Goal: Task Accomplishment & Management: Manage account settings

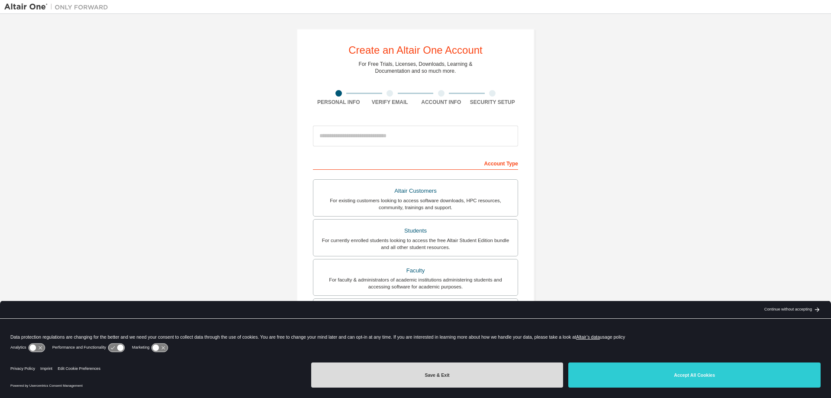
click at [496, 373] on button "Save & Exit" at bounding box center [437, 374] width 252 height 25
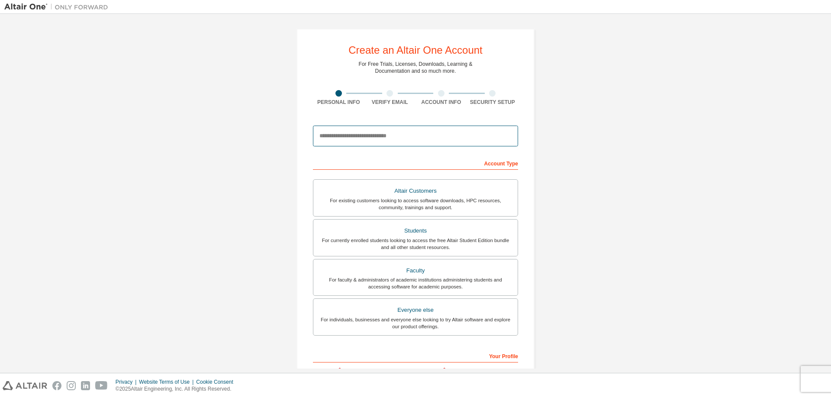
click at [430, 134] on input "email" at bounding box center [415, 136] width 205 height 21
type input "**********"
click at [261, 178] on div "**********" at bounding box center [415, 247] width 822 height 458
drag, startPoint x: 258, startPoint y: 139, endPoint x: 259, endPoint y: 151, distance: 11.3
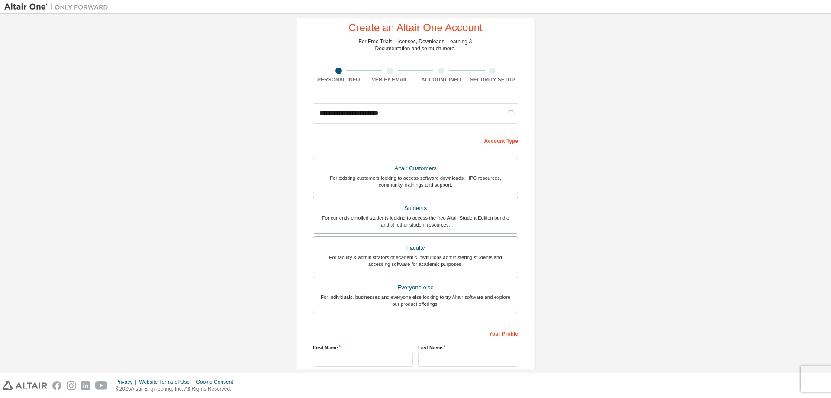
scroll to position [39, 0]
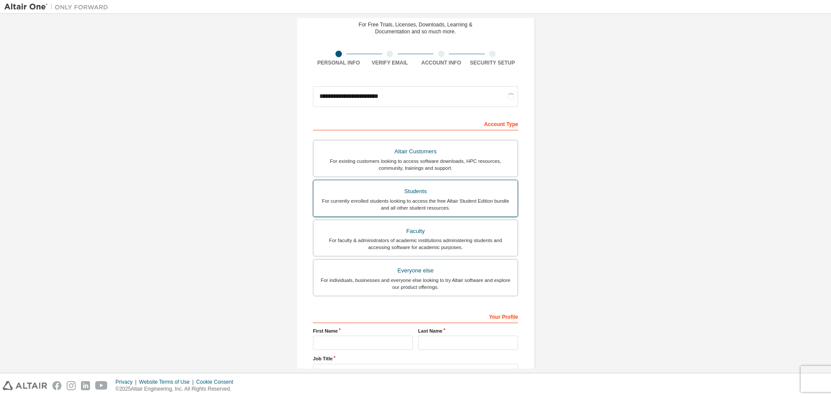
click at [444, 193] on div "Students" at bounding box center [416, 191] width 194 height 12
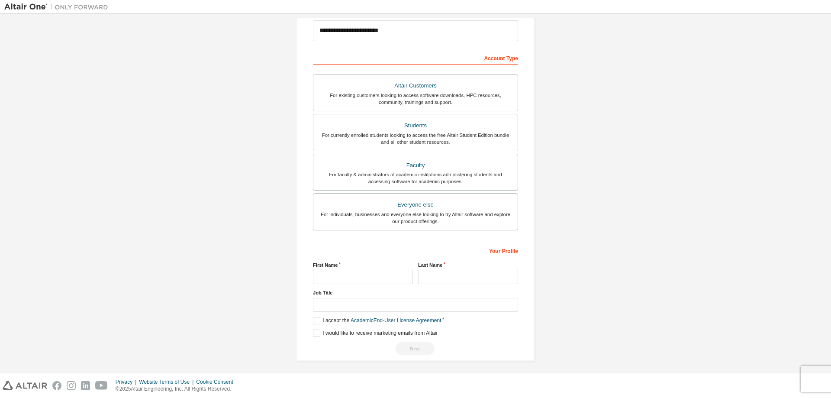
scroll to position [108, 0]
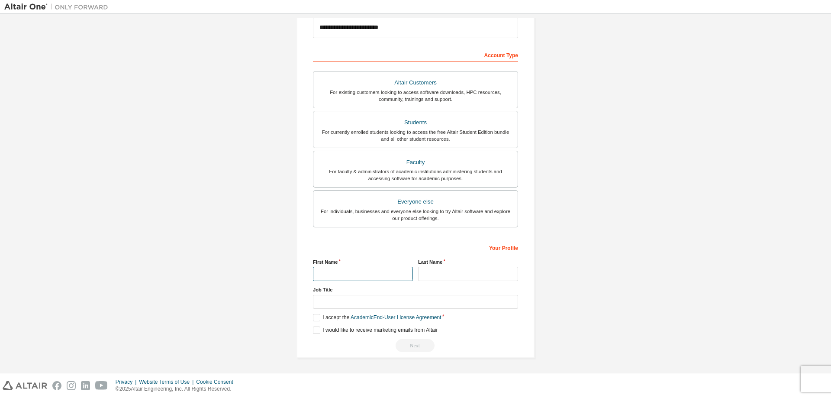
click at [351, 274] on input "text" at bounding box center [363, 274] width 100 height 14
type input "***"
type input "********"
click at [241, 261] on div "**********" at bounding box center [415, 139] width 822 height 458
click at [318, 319] on label "I accept the Academic End-User License Agreement" at bounding box center [377, 317] width 128 height 7
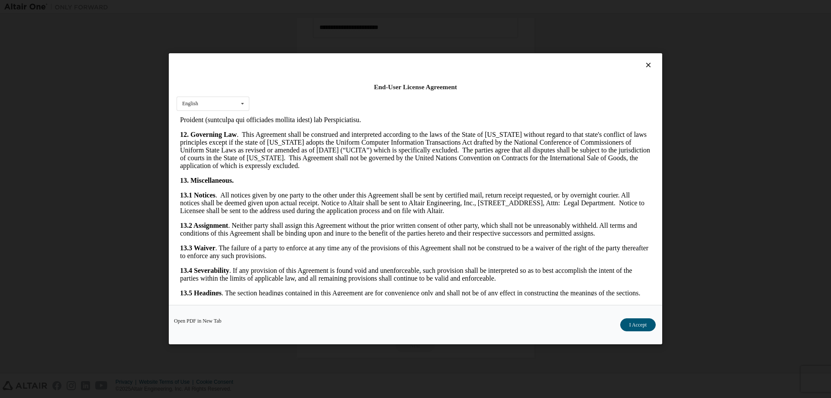
scroll to position [1303, 0]
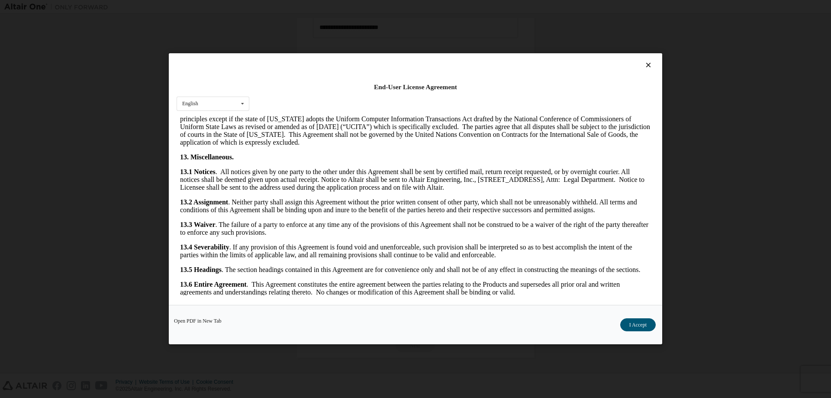
drag, startPoint x: 650, startPoint y: 133, endPoint x: 839, endPoint y: 412, distance: 336.6
click at [644, 325] on button "I Accept" at bounding box center [637, 325] width 35 height 13
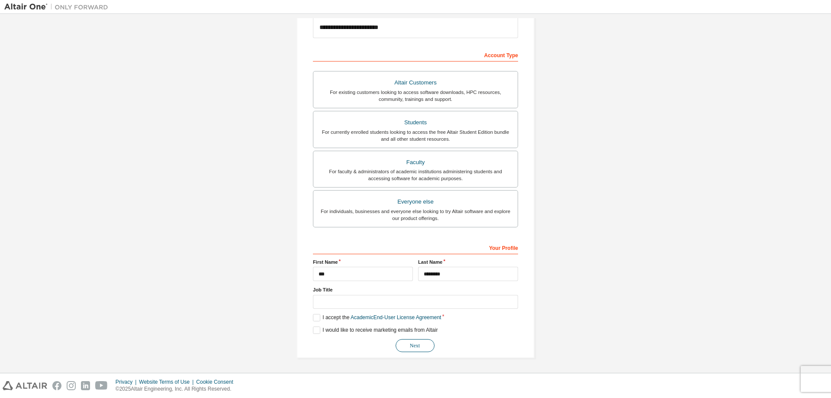
click at [411, 347] on button "Next" at bounding box center [415, 345] width 39 height 13
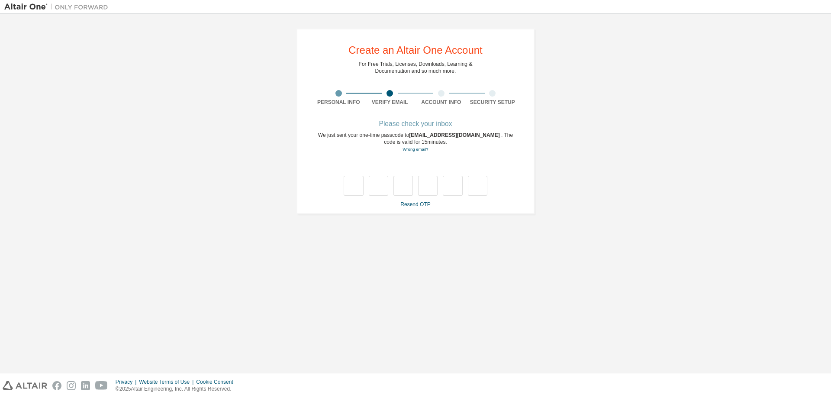
scroll to position [0, 0]
click at [354, 180] on input "text" at bounding box center [353, 186] width 19 height 20
type input "*"
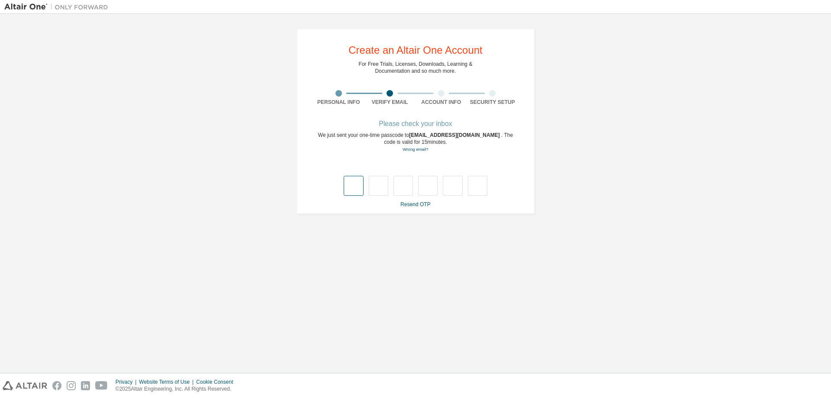
type input "*"
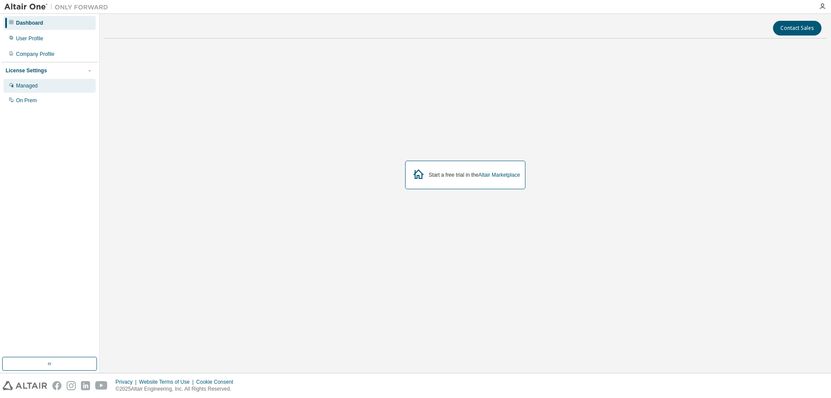
click at [39, 89] on div "Managed" at bounding box center [49, 86] width 92 height 14
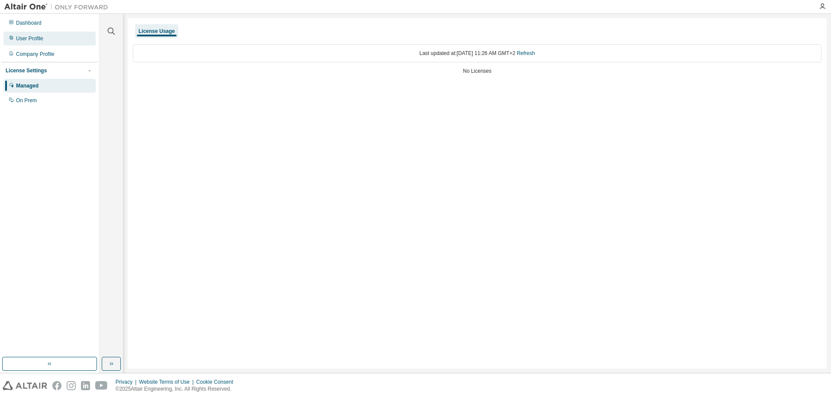
click at [46, 39] on div "User Profile" at bounding box center [49, 39] width 92 height 14
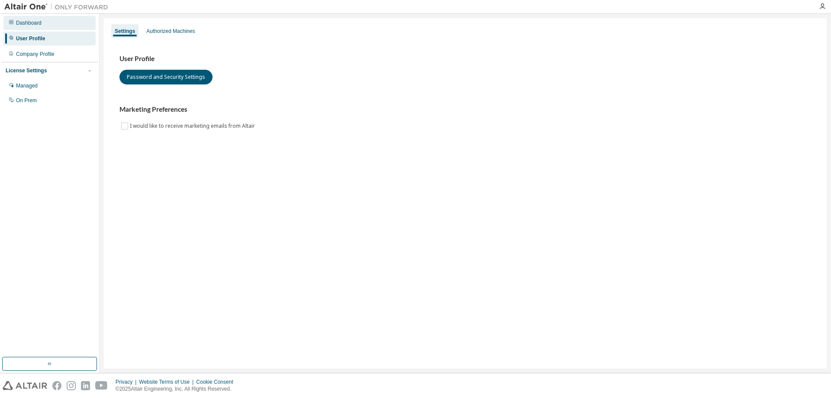
click at [51, 25] on div "Dashboard" at bounding box center [49, 23] width 92 height 14
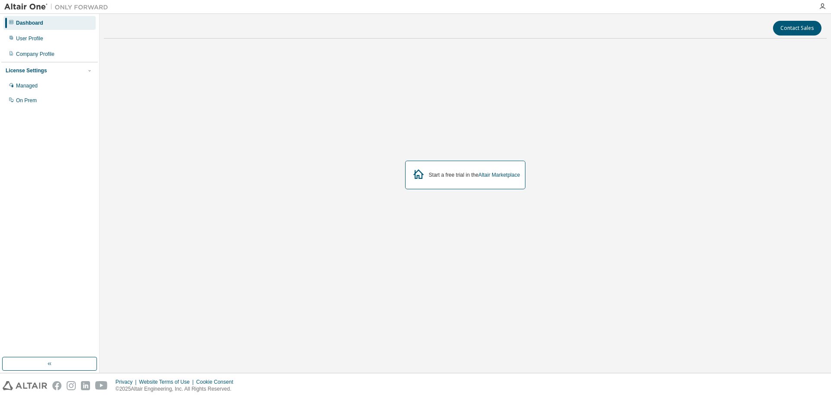
click at [45, 61] on div "Dashboard User Profile Company Profile License Settings Managed On Prem" at bounding box center [49, 61] width 97 height 93
click at [45, 61] on div "Company Profile" at bounding box center [49, 54] width 92 height 14
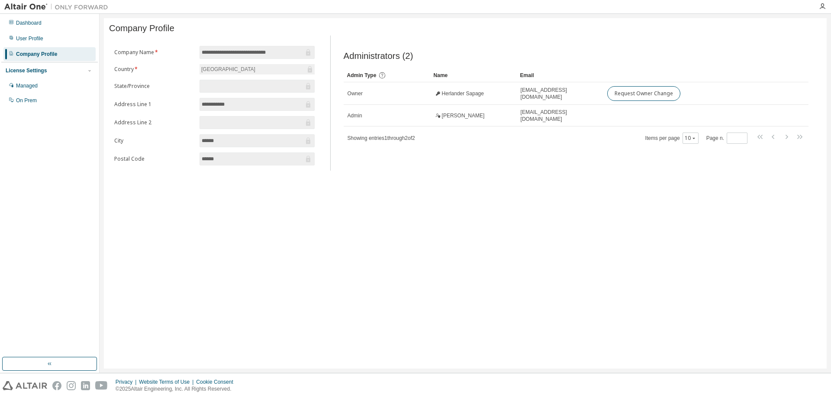
click at [48, 141] on div "Dashboard User Profile Company Profile License Settings Managed On Prem" at bounding box center [49, 185] width 97 height 341
click at [44, 83] on div "Managed" at bounding box center [49, 86] width 92 height 14
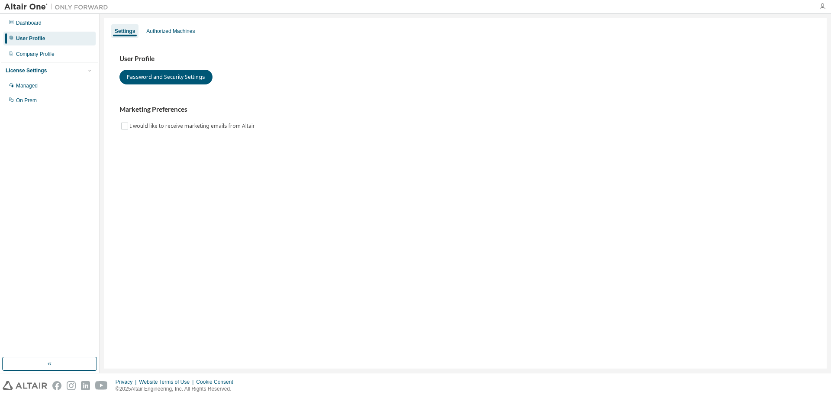
click at [819, 4] on div at bounding box center [822, 6] width 17 height 7
click at [820, 4] on icon "button" at bounding box center [822, 6] width 7 height 7
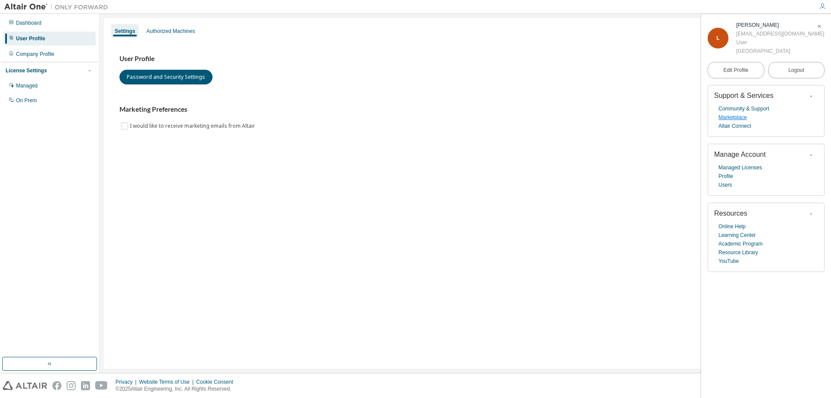
click at [735, 116] on link "Marketplace" at bounding box center [732, 117] width 28 height 9
click at [740, 245] on link "Academic Program" at bounding box center [740, 243] width 44 height 9
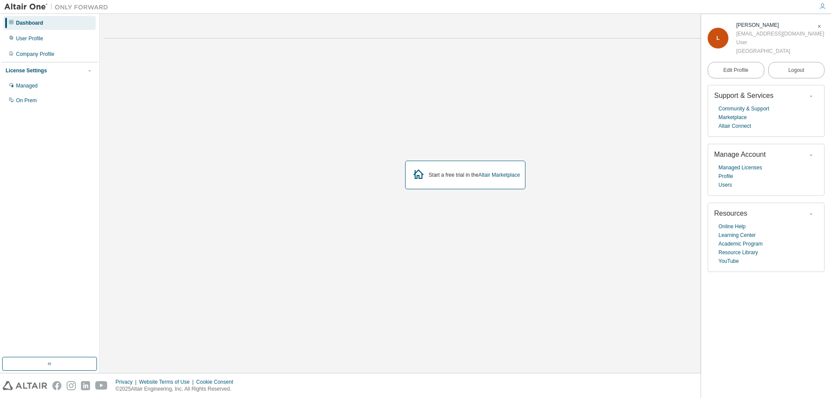
click at [26, 9] on img at bounding box center [58, 7] width 108 height 9
click at [30, 6] on img at bounding box center [58, 7] width 108 height 9
drag, startPoint x: 80, startPoint y: 7, endPoint x: 25, endPoint y: 7, distance: 55.4
click at [80, 7] on img at bounding box center [58, 7] width 108 height 9
click at [24, 7] on img at bounding box center [58, 7] width 108 height 9
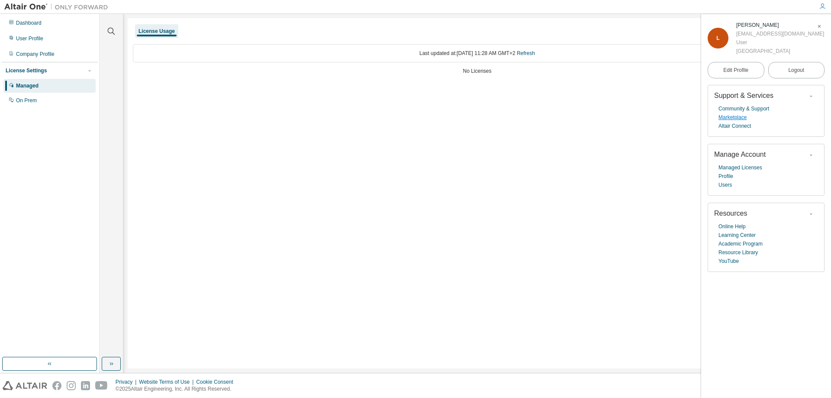
click at [739, 116] on link "Marketplace" at bounding box center [732, 117] width 28 height 9
